Goal: Check status: Check status

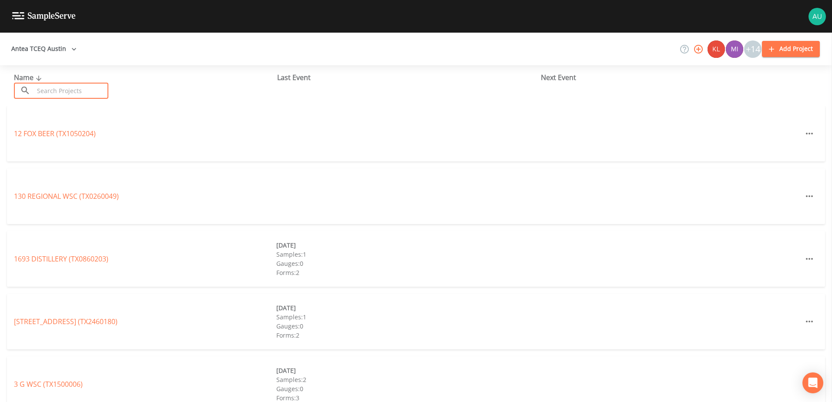
click at [75, 95] on input "text" at bounding box center [71, 91] width 74 height 16
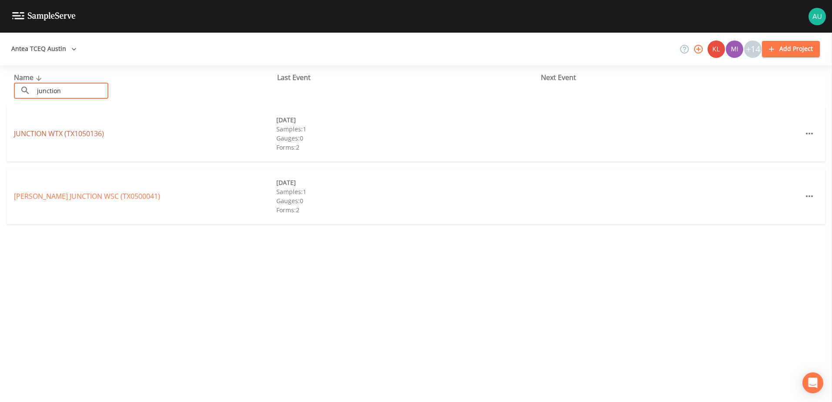
type input "junction"
click at [65, 135] on link "JUNCTION WTX (TX1050136)" at bounding box center [59, 134] width 90 height 10
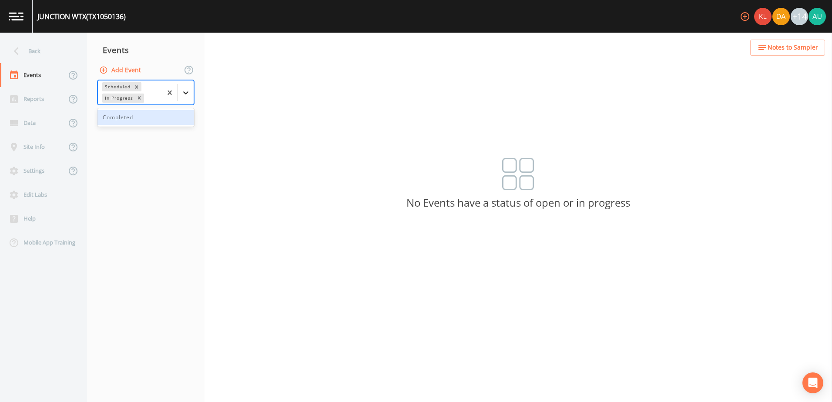
click at [188, 100] on div at bounding box center [186, 93] width 16 height 16
click at [172, 122] on div "Completed" at bounding box center [145, 117] width 97 height 15
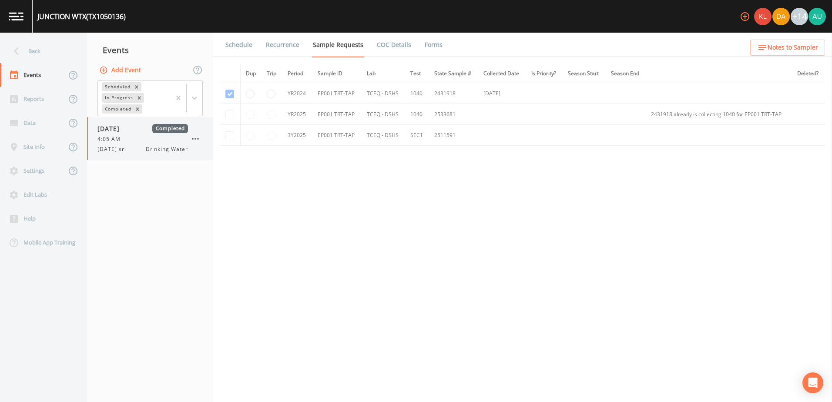
click at [169, 145] on span "Drinking Water" at bounding box center [167, 149] width 42 height 8
click at [36, 53] on div "Back" at bounding box center [39, 51] width 78 height 24
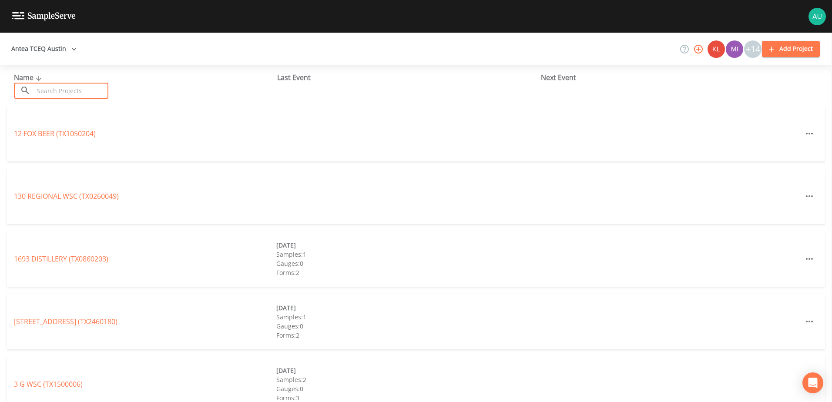
click at [94, 96] on input "text" at bounding box center [71, 91] width 74 height 16
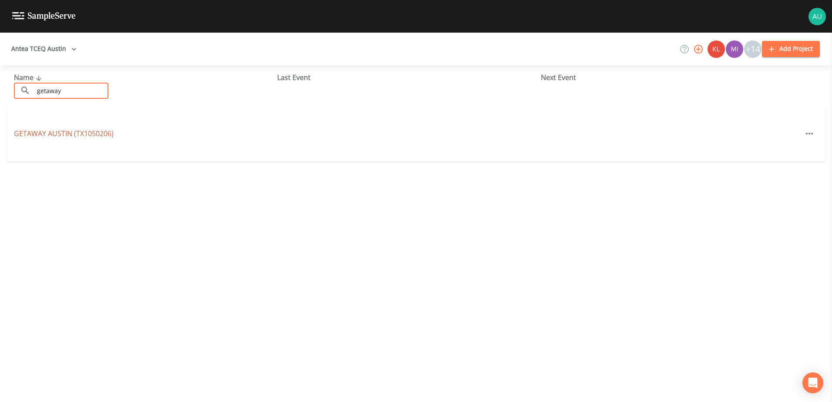
type input "getaway"
click at [76, 132] on link "[GEOGRAPHIC_DATA] (TX1050206)" at bounding box center [64, 134] width 100 height 10
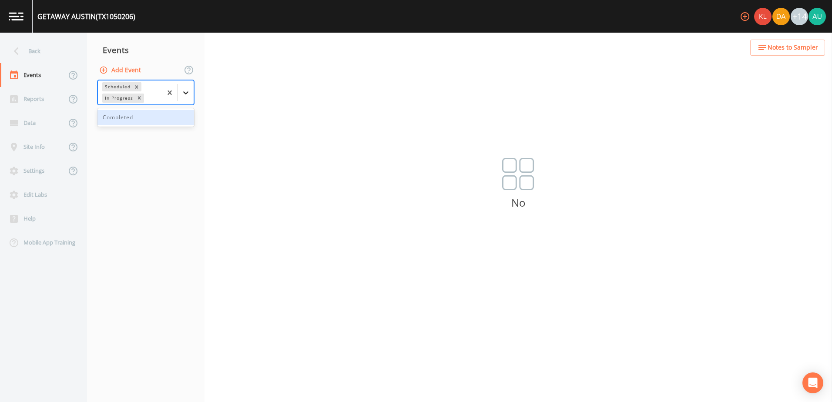
click at [183, 97] on div at bounding box center [186, 93] width 16 height 16
click at [175, 110] on div "Completed" at bounding box center [145, 117] width 97 height 18
click at [175, 117] on div "Completed" at bounding box center [145, 117] width 97 height 15
click at [189, 98] on icon at bounding box center [185, 98] width 9 height 9
click at [165, 135] on div "No options" at bounding box center [145, 128] width 97 height 15
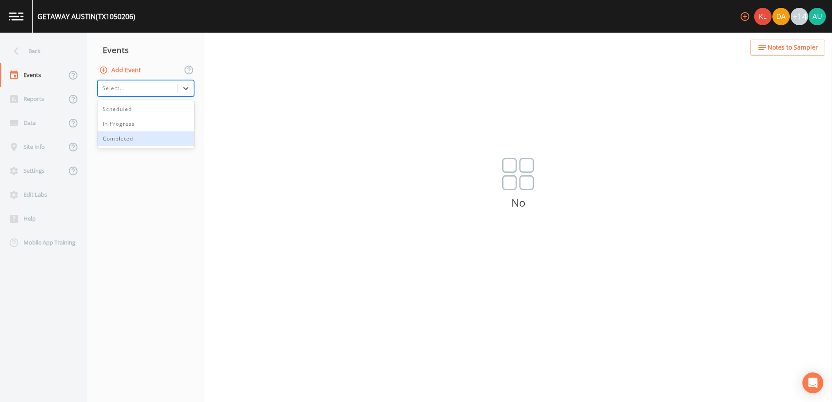
click at [158, 145] on div "Completed" at bounding box center [145, 138] width 97 height 15
click at [185, 83] on div at bounding box center [186, 88] width 16 height 16
click at [166, 108] on div "Scheduled" at bounding box center [145, 109] width 97 height 15
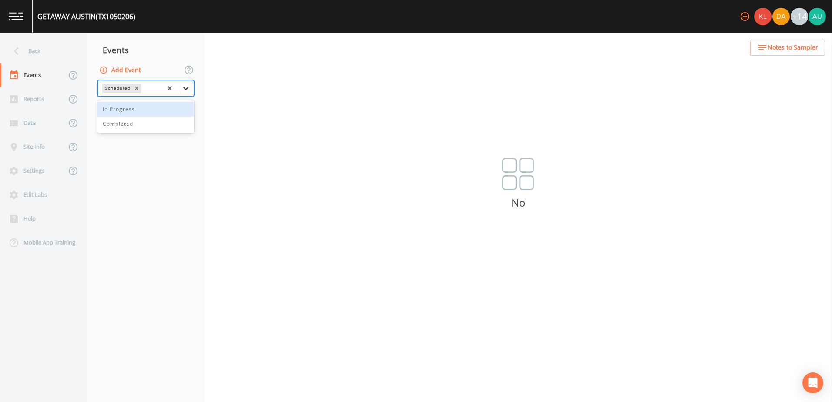
click at [183, 87] on icon at bounding box center [185, 88] width 9 height 9
click at [152, 115] on div "In Progress" at bounding box center [145, 109] width 97 height 15
click at [53, 55] on div "Back" at bounding box center [39, 51] width 78 height 24
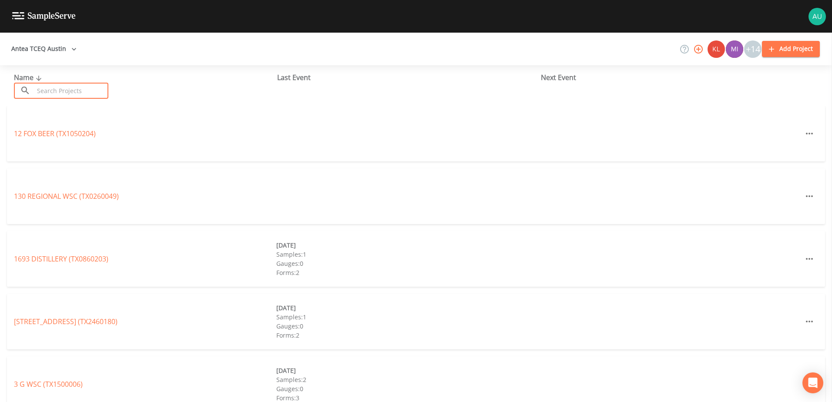
click at [83, 93] on input "text" at bounding box center [71, 91] width 74 height 16
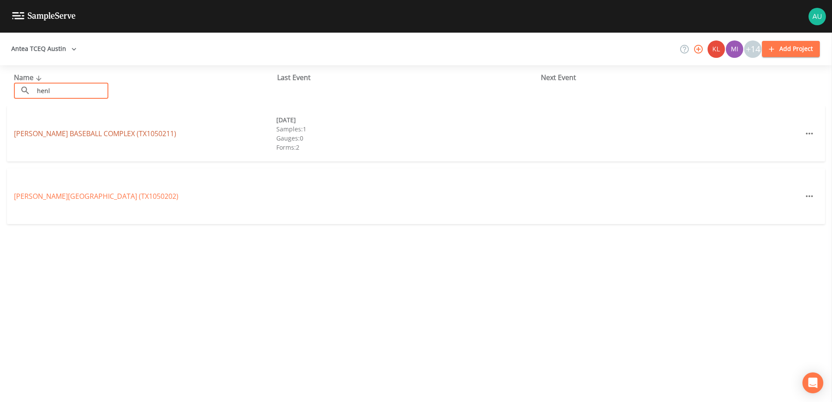
type input "henl"
click at [80, 132] on link "[PERSON_NAME][GEOGRAPHIC_DATA] (TX1050211)" at bounding box center [95, 134] width 162 height 10
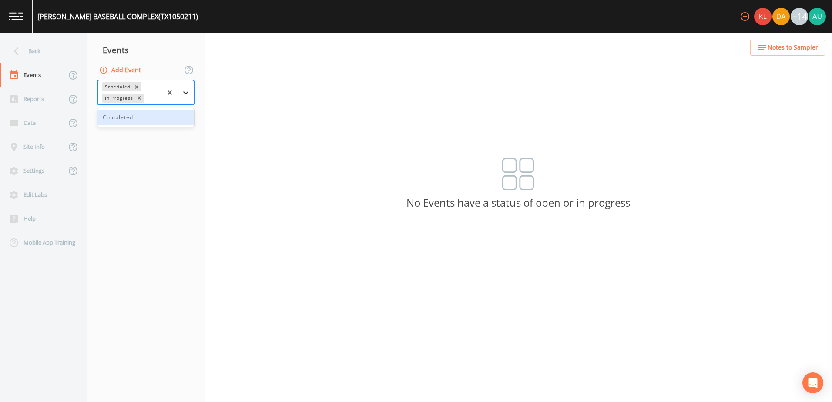
click at [182, 97] on div at bounding box center [186, 93] width 16 height 16
click at [176, 113] on div "Completed" at bounding box center [145, 117] width 97 height 15
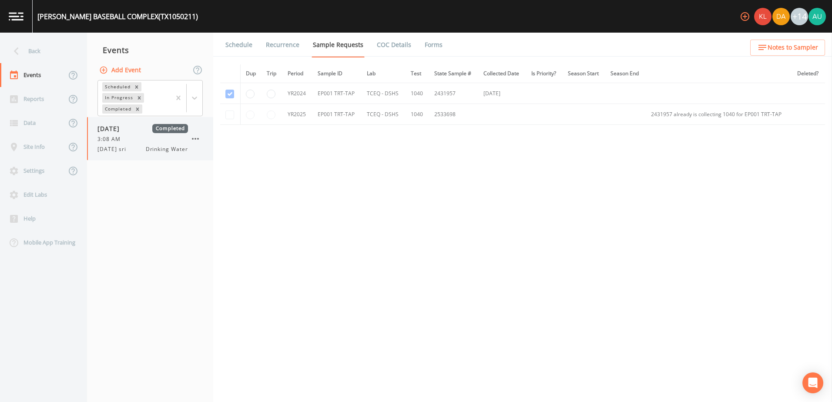
click at [146, 144] on div "11/05/2024 Completed 3:08 AM 11/5/24 sri Drinking Water" at bounding box center [142, 138] width 90 height 29
